Goal: Communication & Community: Answer question/provide support

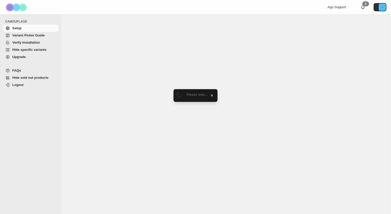
select select "******"
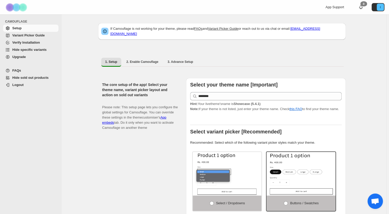
click at [332, 7] on span "App Support" at bounding box center [334, 7] width 18 height 4
click at [341, 7] on span "App Support" at bounding box center [334, 7] width 18 height 4
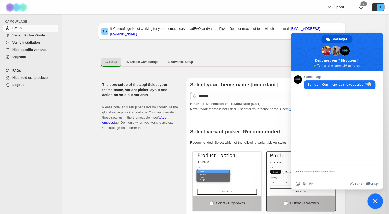
click at [330, 174] on form at bounding box center [330, 172] width 71 height 14
click at [336, 166] on form at bounding box center [330, 172] width 71 height 14
click at [335, 171] on textarea "Entrez votre message..." at bounding box center [330, 171] width 71 height 5
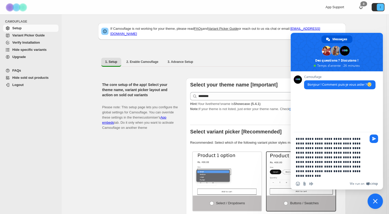
type textarea "**********"
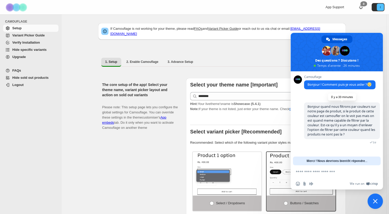
scroll to position [4, 0]
drag, startPoint x: 317, startPoint y: 109, endPoint x: 347, endPoint y: 109, distance: 30.2
click at [347, 109] on span "Bonjour quand nous filtrons par couleurs sur notre page de produit, si le produ…" at bounding box center [341, 120] width 68 height 32
drag, startPoint x: 347, startPoint y: 109, endPoint x: 351, endPoint y: 117, distance: 8.7
click at [351, 117] on span "Bonjour quand nous filtrons par couleurs sur notre page de produit, si le produ…" at bounding box center [341, 120] width 68 height 32
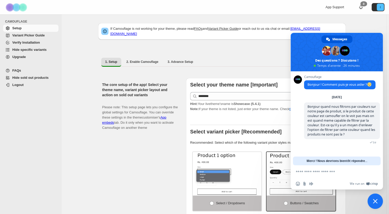
click at [348, 173] on textarea "Entrez votre message..." at bounding box center [330, 171] width 71 height 5
drag, startPoint x: 354, startPoint y: 160, endPoint x: 369, endPoint y: 162, distance: 15.9
click at [369, 162] on div "Merci ! Nous devrions bientôt répondre..." at bounding box center [337, 160] width 88 height 9
click at [373, 164] on div "Merci ! Nous devrions bientôt répondre..." at bounding box center [337, 160] width 88 height 9
click at [348, 172] on textarea "Entrez votre message..." at bounding box center [330, 171] width 71 height 5
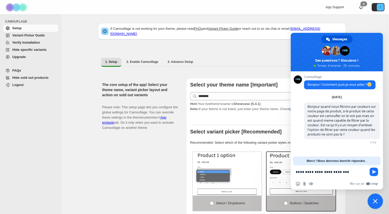
type textarea "**********"
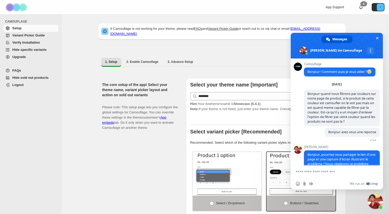
scroll to position [46, 0]
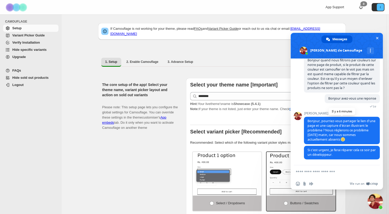
drag, startPoint x: 322, startPoint y: 114, endPoint x: 369, endPoint y: 116, distance: 46.4
click at [368, 115] on div "[PERSON_NAME], pourriez-vous partager le lien d'une page et une capture d'écran…" at bounding box center [342, 127] width 76 height 33
drag, startPoint x: 309, startPoint y: 127, endPoint x: 342, endPoint y: 124, distance: 32.9
click at [342, 124] on span "Bonjour, pourriez-vous partager le lien d'une page et une capture d'écran illus…" at bounding box center [341, 130] width 68 height 23
drag, startPoint x: 342, startPoint y: 124, endPoint x: 349, endPoint y: 127, distance: 7.9
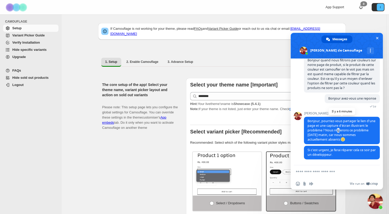
click at [349, 127] on span "Bonjour, pourriez-vous partager le lien d'une page et une capture d'écran illus…" at bounding box center [341, 130] width 68 height 23
drag, startPoint x: 349, startPoint y: 127, endPoint x: 357, endPoint y: 136, distance: 11.8
click at [357, 136] on span "Bonjour, pourriez-vous partager le lien d'une page et une capture d'écran illus…" at bounding box center [342, 129] width 76 height 27
drag, startPoint x: 305, startPoint y: 151, endPoint x: 331, endPoint y: 150, distance: 26.1
click at [331, 150] on span "Si c'est urgent, je ferai réparer cela ce soir par un développeur." at bounding box center [342, 152] width 76 height 14
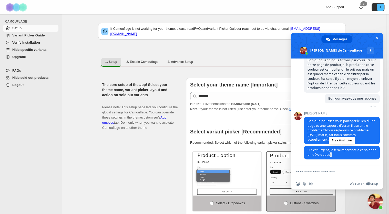
drag, startPoint x: 331, startPoint y: 150, endPoint x: 337, endPoint y: 152, distance: 6.1
click at [337, 152] on span "Si c'est urgent, je ferai réparer cela ce soir par un développeur." at bounding box center [341, 151] width 68 height 9
drag, startPoint x: 337, startPoint y: 152, endPoint x: 349, endPoint y: 157, distance: 13.3
click at [349, 157] on span "Si c'est urgent, je ferai réparer cela ce soir par un développeur." at bounding box center [342, 152] width 76 height 14
click at [346, 170] on textarea "Entrez votre message..." at bounding box center [330, 171] width 71 height 5
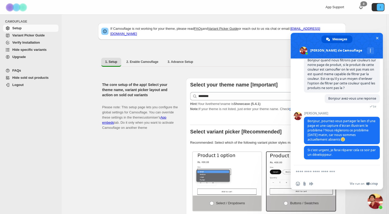
drag, startPoint x: 341, startPoint y: 175, endPoint x: 333, endPoint y: 184, distance: 12.0
click at [335, 182] on div "We run on Crisp" at bounding box center [346, 183] width 62 height 4
click at [314, 174] on textarea "Entrez votre message..." at bounding box center [330, 171] width 71 height 5
click at [336, 172] on textarea "Entrez votre message..." at bounding box center [330, 171] width 71 height 5
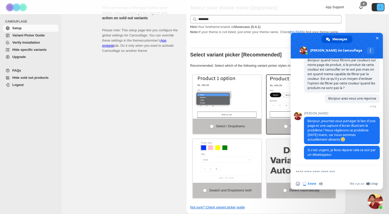
scroll to position [0, 0]
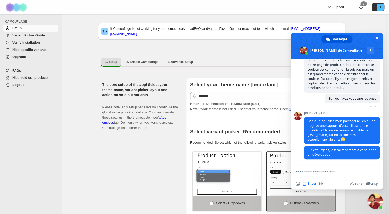
click at [331, 174] on form at bounding box center [330, 172] width 71 height 14
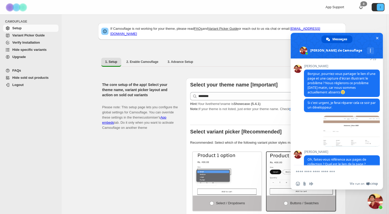
scroll to position [103, 0]
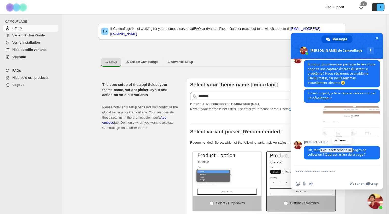
drag, startPoint x: 320, startPoint y: 150, endPoint x: 353, endPoint y: 151, distance: 33.6
click at [353, 151] on span "Oh, faites-vous référence aux pages de collection ? Quel est le lien de la page…" at bounding box center [336, 151] width 59 height 9
drag, startPoint x: 353, startPoint y: 151, endPoint x: 357, endPoint y: 152, distance: 4.5
click at [357, 152] on span "Oh, faites-vous référence aux pages de collection ? Quel est le lien de la page…" at bounding box center [336, 151] width 59 height 9
drag, startPoint x: 306, startPoint y: 155, endPoint x: 341, endPoint y: 155, distance: 34.8
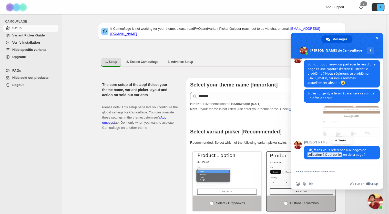
click at [341, 155] on span "Oh, faites-vous référence aux pages de collection ? Quel est le lien de la page…" at bounding box center [342, 152] width 76 height 14
drag, startPoint x: 341, startPoint y: 155, endPoint x: 347, endPoint y: 155, distance: 5.9
click at [347, 155] on span "Oh, faites-vous référence aux pages de collection ? Quel est le lien de la page…" at bounding box center [336, 151] width 59 height 9
drag, startPoint x: 342, startPoint y: 155, endPoint x: 360, endPoint y: 155, distance: 17.9
click at [360, 155] on span "Oh, faites-vous référence aux pages de collection ? Quel est le lien de la page…" at bounding box center [336, 151] width 59 height 9
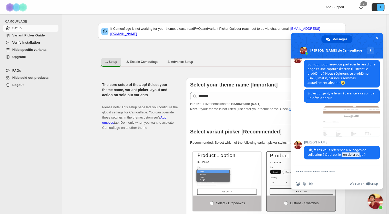
drag, startPoint x: 360, startPoint y: 155, endPoint x: 362, endPoint y: 160, distance: 4.9
click at [362, 160] on div "[PERSON_NAME], faites-vous référence aux pages de collection ? Quel est le lien…" at bounding box center [342, 152] width 76 height 24
click at [317, 169] on textarea "Entrez votre message..." at bounding box center [330, 171] width 71 height 5
type textarea "*"
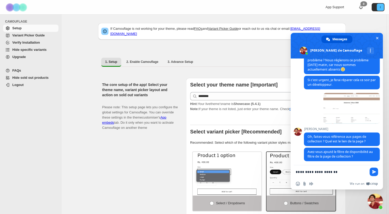
scroll to position [119, 0]
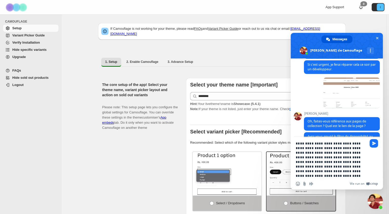
type textarea "**********"
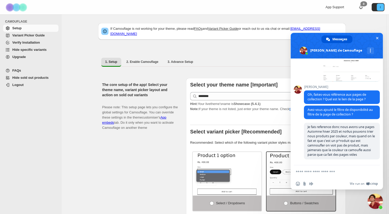
scroll to position [161, 0]
click at [322, 174] on textarea "Entrez votre message..." at bounding box center [330, 171] width 71 height 5
paste textarea "**********"
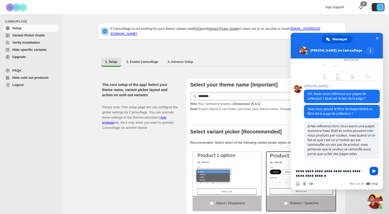
type textarea "**********"
click at [373, 174] on span "Envoyer" at bounding box center [373, 170] width 8 height 8
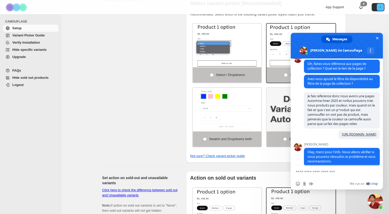
scroll to position [204, 0]
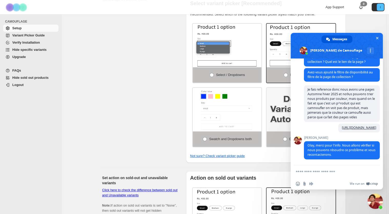
click at [323, 170] on textarea "Entrez votre message..." at bounding box center [330, 171] width 71 height 5
type textarea "**********"
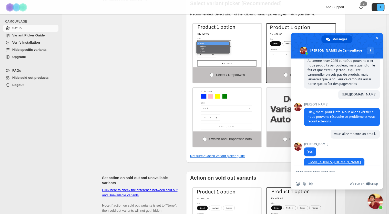
scroll to position [245, 0]
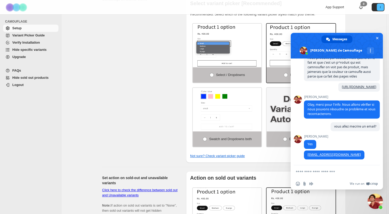
click at [327, 171] on textarea "Entrez votre message..." at bounding box center [330, 171] width 71 height 5
type textarea "**********"
click at [373, 174] on span "Envoyer" at bounding box center [373, 171] width 8 height 8
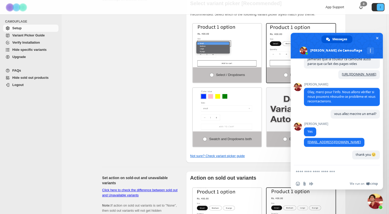
scroll to position [258, 0]
